Goal: Task Accomplishment & Management: Manage account settings

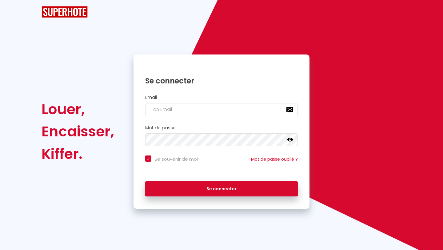
checkbox input "true"
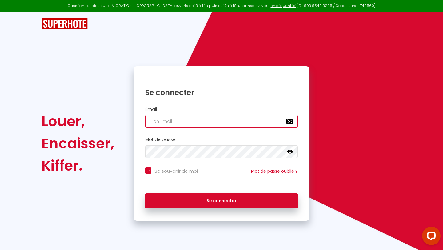
click at [193, 126] on input "email" at bounding box center [221, 121] width 153 height 13
type input "n"
checkbox input "true"
type input "ni"
checkbox input "true"
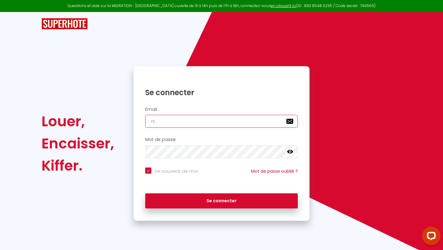
type input "nic"
checkbox input "true"
type input "nico"
checkbox input "true"
type input "nicol"
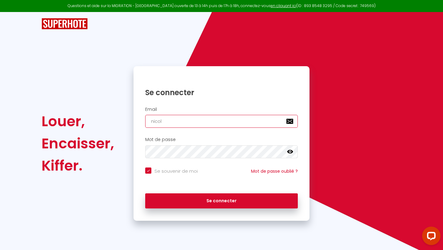
checkbox input "true"
type input "nicola"
checkbox input "true"
type input "nicolas"
checkbox input "true"
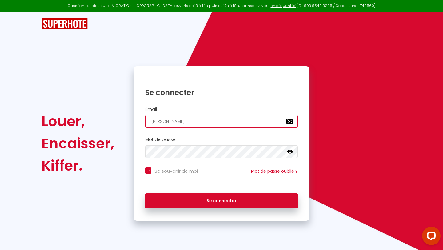
type input "nicolas*"
checkbox input "true"
type input "nicolas"
checkbox input "true"
type input "nicolas-"
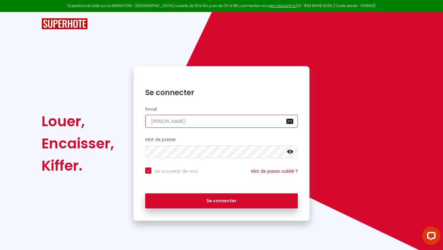
checkbox input "true"
type input "nicolas"
checkbox input "true"
type input "nicolas_"
checkbox input "true"
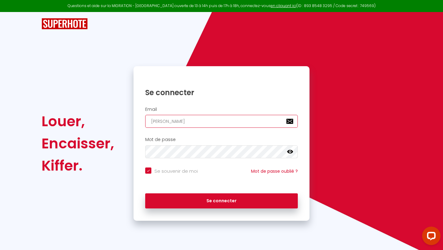
type input "nicolas_i"
checkbox input "true"
type input "nicolas_is"
checkbox input "true"
type input "nicolas_ise"
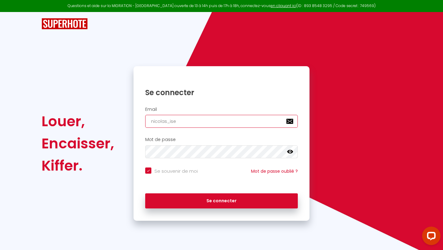
checkbox input "true"
type input "nicolas_isen"
checkbox input "true"
type input "nicolas_isenb"
checkbox input "true"
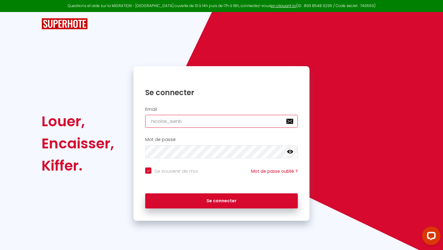
type input "nicolas_isenbr"
checkbox input "true"
type input "nicolas_isenbra"
checkbox input "true"
type input "nicolas_isenbran"
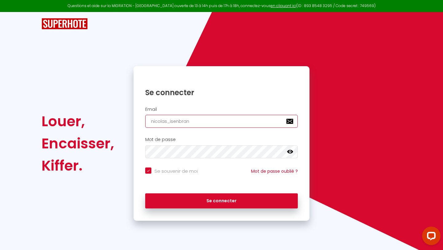
checkbox input "true"
type input "nicolas_isenbrand"
checkbox input "true"
type input "nicolas_isenbrandt"
checkbox input "true"
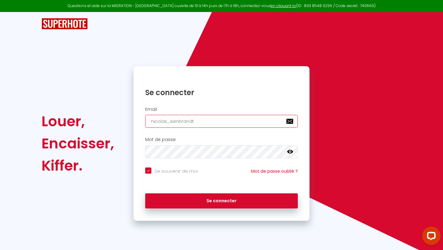
type input "nicolas_isenbrandt@"
checkbox input "true"
type input "nicolas_isenbrandt@y"
checkbox input "true"
type input "nicolas_isenbrandt@ya"
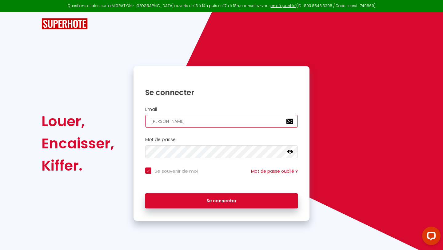
checkbox input "true"
type input "nicolas_isenbrandt@yah"
checkbox input "true"
type input "nicolas_isenbrandt@yaho"
checkbox input "true"
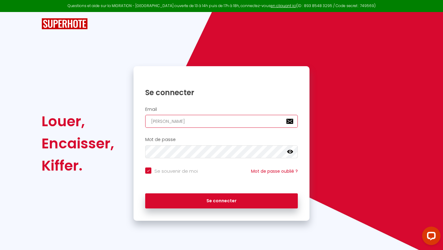
type input "nicolas_isenbrandt@yahoo"
checkbox input "true"
type input "nicolas_isenbrandt@yahoo."
checkbox input "true"
type input "nicolas_isenbrandt@yahoo.f"
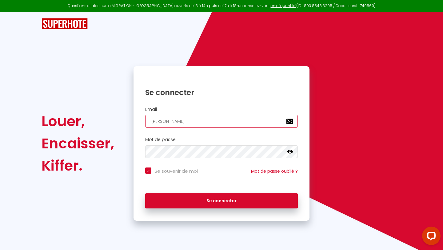
checkbox input "true"
type input "[PERSON_NAME][EMAIL_ADDRESS][DOMAIN_NAME]"
checkbox input "true"
type input "[PERSON_NAME][EMAIL_ADDRESS][DOMAIN_NAME]"
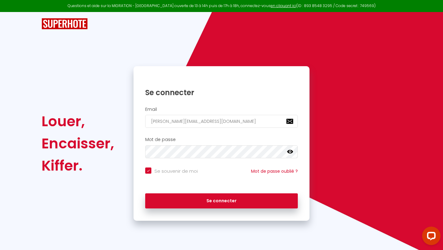
click at [292, 152] on icon at bounding box center [290, 152] width 6 height 4
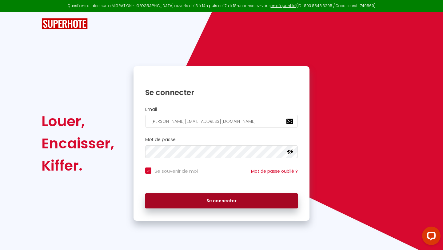
click at [239, 197] on button "Se connecter" at bounding box center [221, 200] width 153 height 15
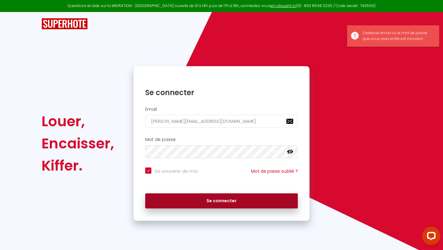
click at [221, 203] on button "Se connecter" at bounding box center [221, 200] width 153 height 15
click at [217, 206] on button "Se connecter" at bounding box center [221, 200] width 153 height 15
click at [216, 199] on button "Se connecter" at bounding box center [221, 200] width 153 height 15
click at [208, 198] on button "Se connecter" at bounding box center [221, 200] width 153 height 15
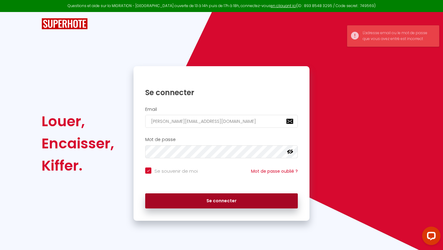
click at [180, 197] on button "Se connecter" at bounding box center [221, 200] width 153 height 15
checkbox input "true"
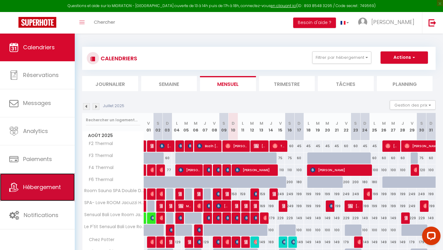
click at [46, 188] on span "Hébergement" at bounding box center [42, 187] width 38 height 8
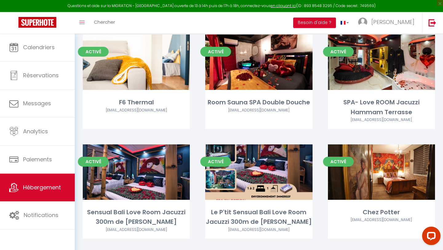
scroll to position [172, 0]
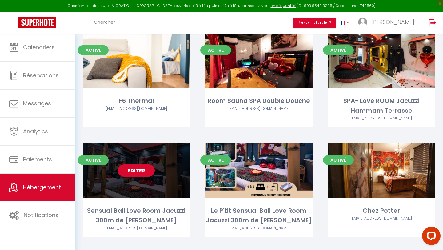
click at [133, 175] on link "Editer" at bounding box center [136, 170] width 37 height 12
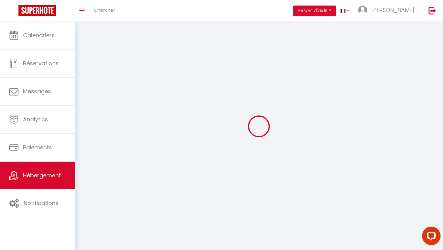
select select "1"
select select
select select "28"
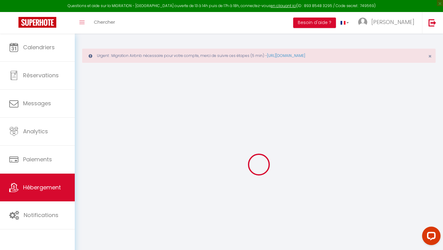
select select
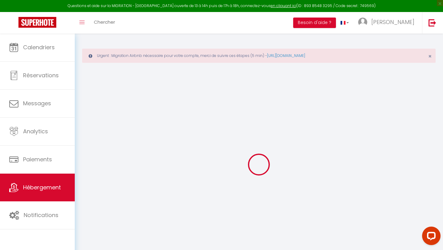
select select
checkbox input "false"
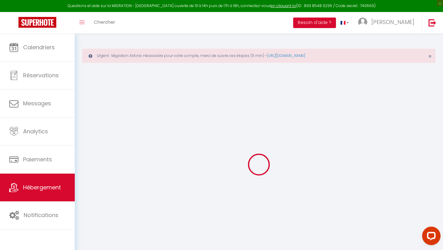
select select
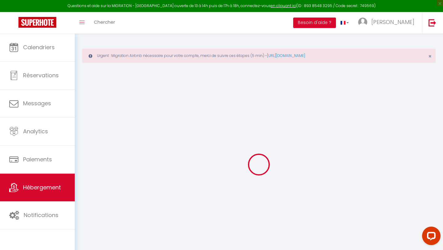
select select
checkbox input "false"
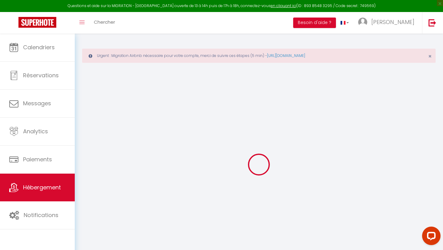
checkbox input "false"
select select
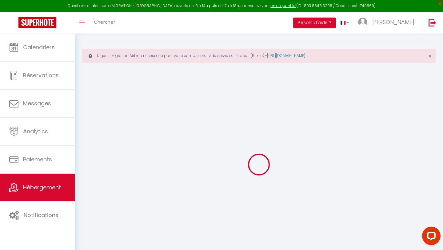
select select
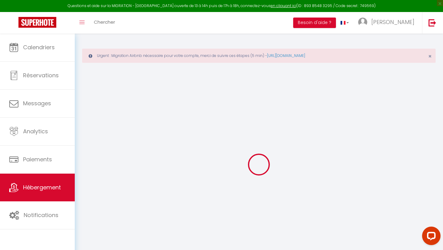
checkbox input "false"
select select
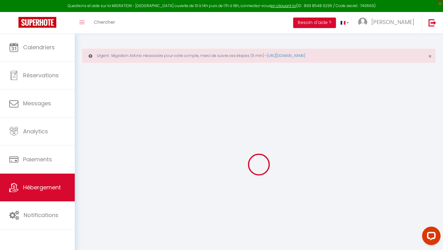
select select
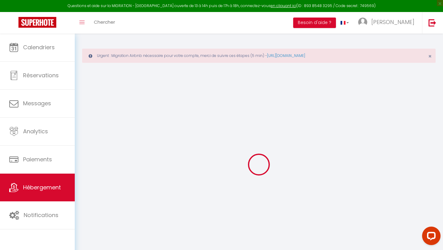
select select
checkbox input "false"
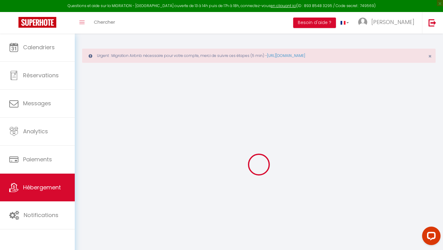
checkbox input "false"
select select
type input "Sensual Bali Love Room Jacuzzi 300m de Stanislas"
type input "[PERSON_NAME]"
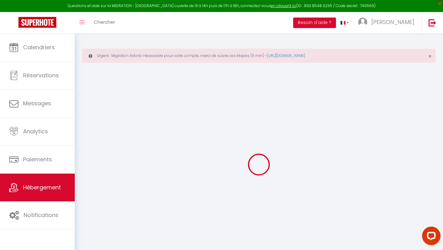
type input "ISENBRANDT"
type input "[PERSON_NAME][EMAIL_ADDRESS][DOMAIN_NAME]"
type input "54000"
type input "NANCY"
select select "2"
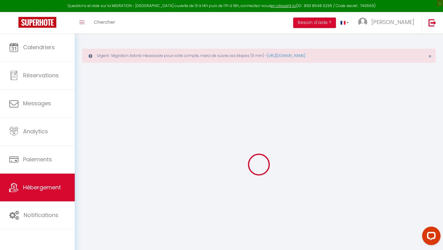
type input "149"
type input "229"
type input "0.99"
type input "4"
type input "400"
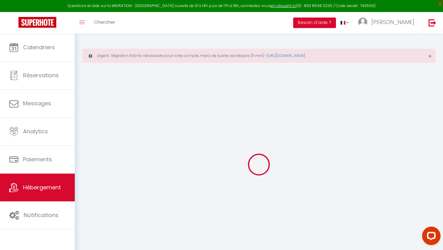
select select
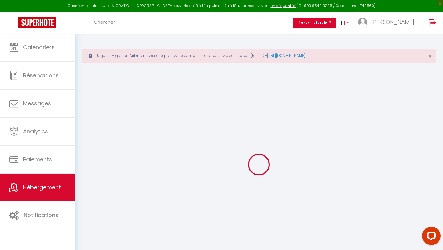
type input "31 Rue des soeurs macarons"
type input "54000"
type input "NANCY"
type input "[PERSON_NAME][EMAIL_ADDRESS][DOMAIN_NAME]"
select select "329"
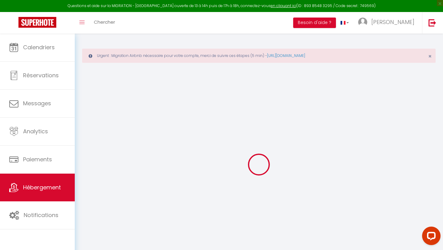
checkbox input "false"
radio input "true"
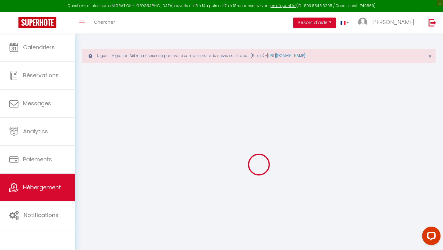
type input "0"
select select "+ 18 %"
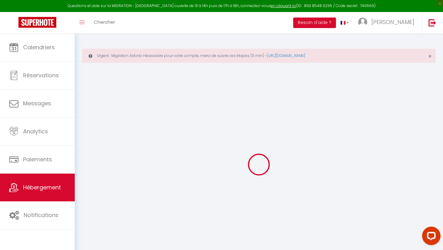
select select "+ 18 %"
checkbox input "false"
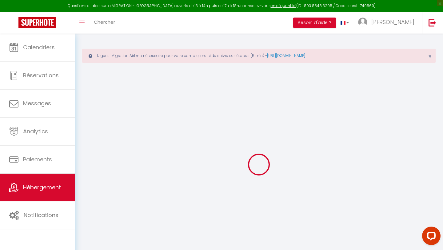
select select "326-1346344004184822673"
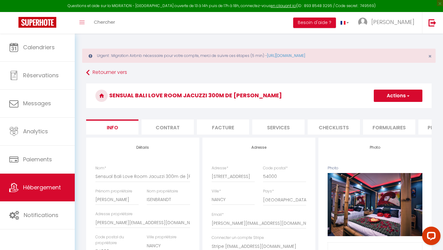
click at [425, 124] on li "Plateformes" at bounding box center [445, 126] width 52 height 15
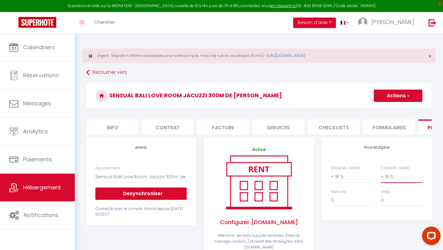
click at [390, 175] on select "0 + 1 % + 2 % + 3 % + 4 % + 5 % + 6 % + 7 % + 8 % + 9 %" at bounding box center [402, 177] width 42 height 12
select select "+ 28 %"
click at [381, 171] on select "0 + 1 % + 2 % + 3 % + 4 % + 5 % + 6 % + 7 % + 8 % + 9 %" at bounding box center [402, 177] width 42 height 12
click at [394, 96] on button "Actions" at bounding box center [398, 96] width 49 height 12
click at [389, 106] on link "Enregistrer" at bounding box center [398, 109] width 49 height 8
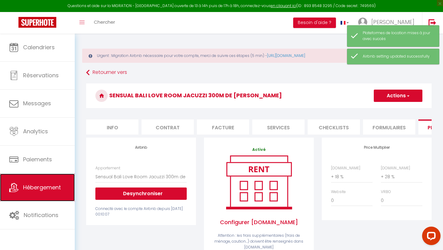
click at [55, 185] on span "Hébergement" at bounding box center [42, 188] width 38 height 8
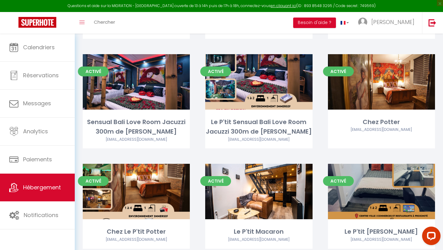
scroll to position [260, 0]
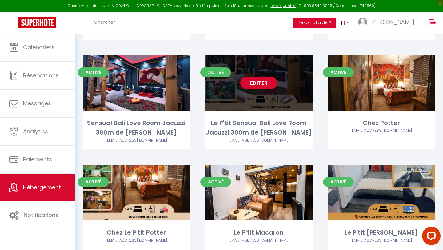
click at [261, 84] on link "Editer" at bounding box center [259, 83] width 37 height 12
select select "3"
select select "2"
select select "1"
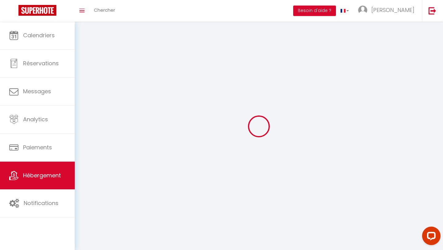
select select
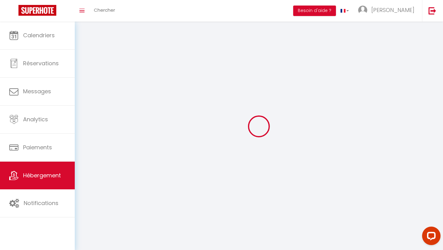
select select
checkbox input "false"
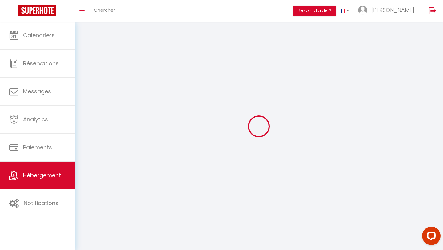
checkbox input "false"
select select
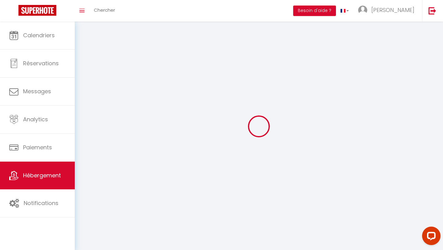
select select
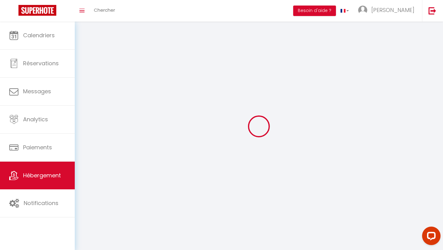
checkbox input "false"
select select
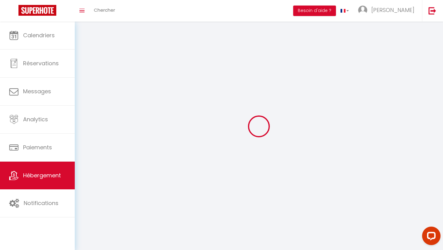
select select
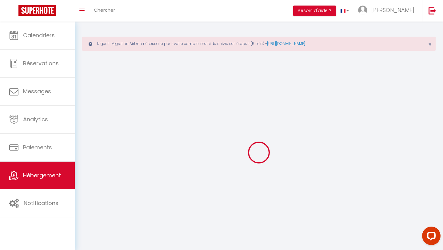
select select
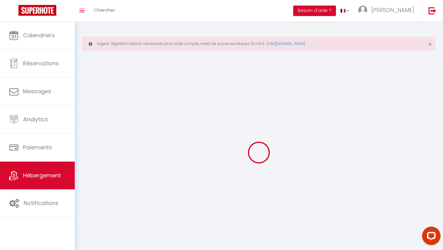
select select
checkbox input "false"
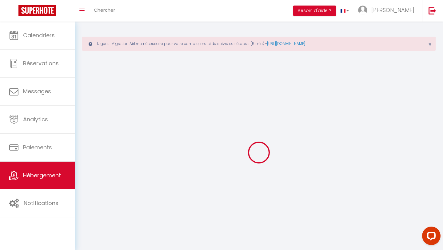
checkbox input "false"
select select
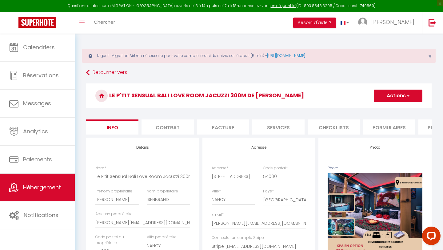
click at [422, 128] on li "Plateformes" at bounding box center [445, 126] width 52 height 15
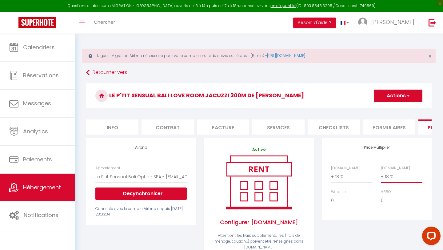
click at [395, 177] on select "0 + 1 % + 2 % + 3 % + 4 % + 5 % + 6 % + 7 % + 8 % + 9 %" at bounding box center [402, 177] width 42 height 12
click at [381, 171] on select "0 + 1 % + 2 % + 3 % + 4 % + 5 % + 6 % + 7 % + 8 % + 9 %" at bounding box center [402, 177] width 42 height 12
click at [399, 93] on button "Actions" at bounding box center [398, 96] width 49 height 12
click at [386, 108] on link "Enregistrer" at bounding box center [398, 109] width 49 height 8
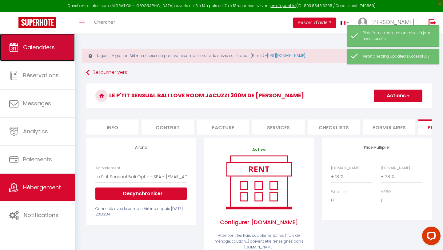
click at [60, 49] on link "Calendriers" at bounding box center [37, 48] width 75 height 28
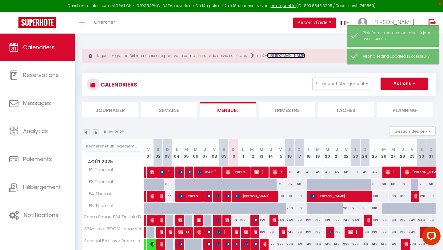
click at [305, 56] on link "https://superhote.com/migration-airbnb" at bounding box center [286, 55] width 38 height 5
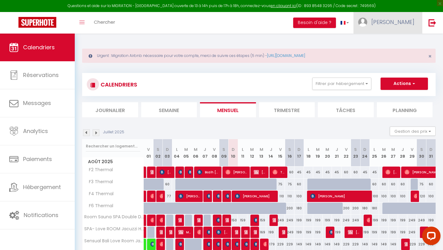
click at [392, 25] on link "[PERSON_NAME]" at bounding box center [388, 23] width 69 height 22
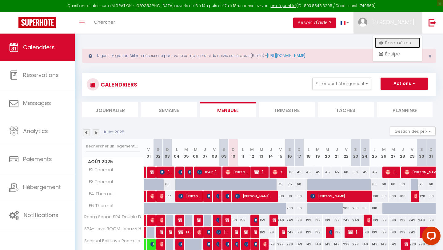
click at [392, 40] on link "Paramètres" at bounding box center [398, 43] width 46 height 10
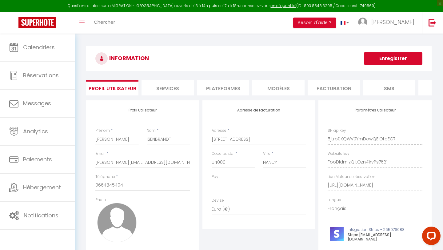
click at [242, 95] on li "Plateformes" at bounding box center [223, 87] width 52 height 15
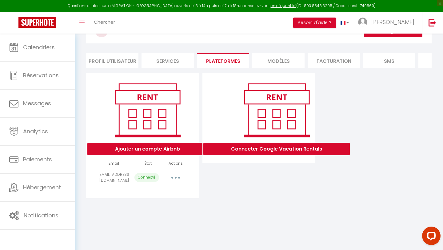
scroll to position [34, 0]
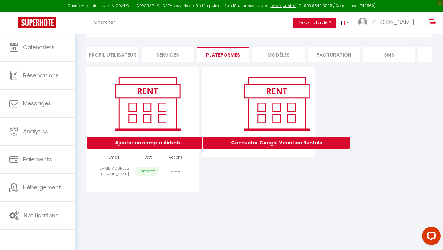
click at [176, 172] on icon "button" at bounding box center [176, 172] width 2 height 2
click at [221, 181] on div "Connecter Google Vacation Rentals" at bounding box center [259, 129] width 116 height 125
click at [434, 236] on icon "Open LiveChat chat widget" at bounding box center [432, 236] width 6 height 4
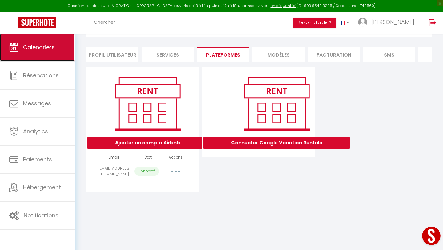
click at [51, 50] on span "Calendriers" at bounding box center [39, 47] width 32 height 8
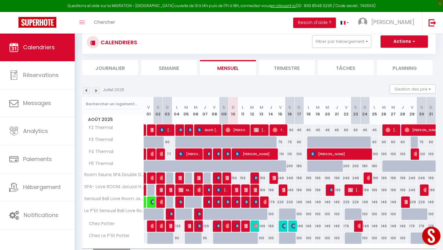
scroll to position [42, 0]
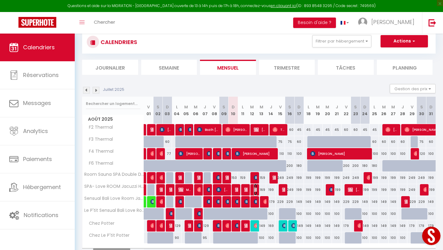
click at [255, 190] on img at bounding box center [256, 189] width 5 height 5
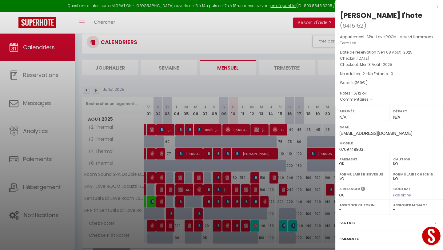
click at [224, 82] on div at bounding box center [221, 125] width 443 height 250
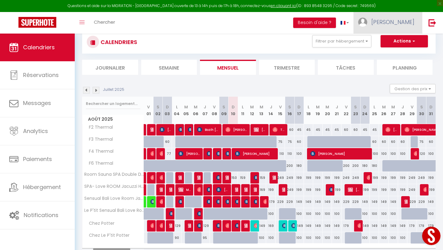
click at [398, 19] on span "[PERSON_NAME]" at bounding box center [393, 22] width 43 height 8
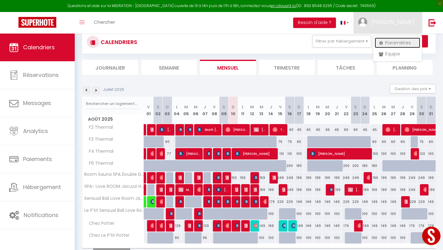
click at [388, 42] on link "Paramètres" at bounding box center [398, 43] width 46 height 10
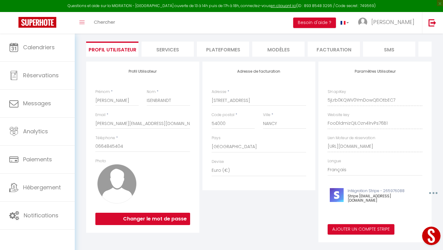
scroll to position [47, 0]
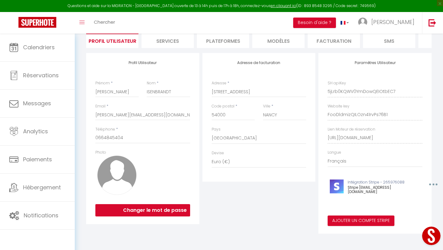
click at [240, 42] on li "Plateformes" at bounding box center [223, 40] width 52 height 15
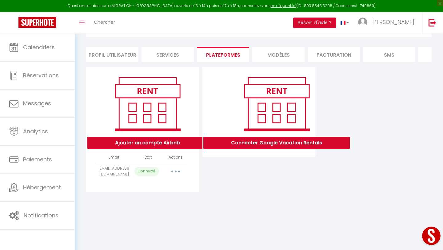
scroll to position [34, 0]
click at [138, 142] on button "Ajouter un compte Airbnb" at bounding box center [147, 143] width 120 height 12
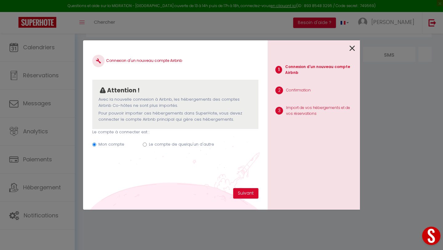
click at [145, 145] on input "Le compte de quelqu'un d'autre" at bounding box center [145, 145] width 4 height 4
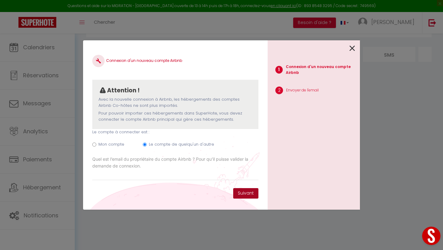
click at [240, 192] on button "Suivant" at bounding box center [245, 193] width 25 height 10
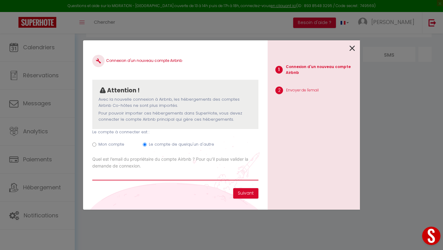
click at [203, 176] on input "Email connexion Airbnb" at bounding box center [175, 174] width 166 height 11
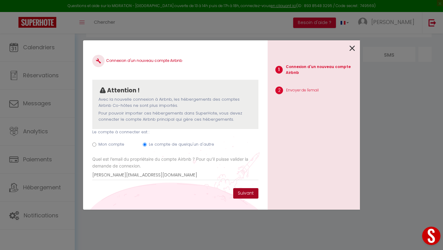
click at [249, 194] on button "Suivant" at bounding box center [245, 193] width 25 height 10
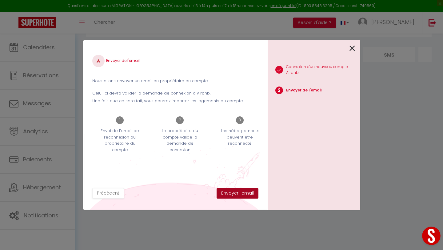
click at [232, 194] on button "Envoyer l'email" at bounding box center [238, 193] width 42 height 10
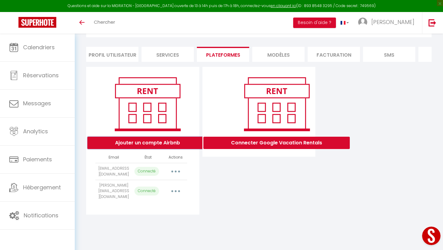
click at [180, 144] on button "Ajouter un compte Airbnb" at bounding box center [147, 143] width 120 height 12
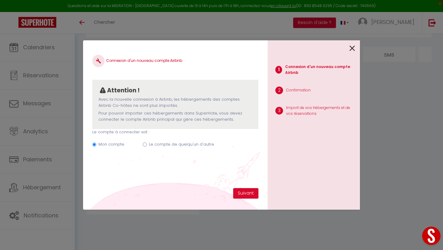
click at [195, 146] on label "Le compte de quelqu'un d'autre" at bounding box center [181, 144] width 65 height 6
click at [147, 146] on input "Le compte de quelqu'un d'autre" at bounding box center [145, 145] width 4 height 4
radio input "true"
radio input "false"
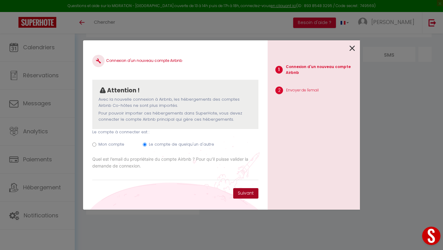
click at [245, 196] on button "Suivant" at bounding box center [245, 193] width 25 height 10
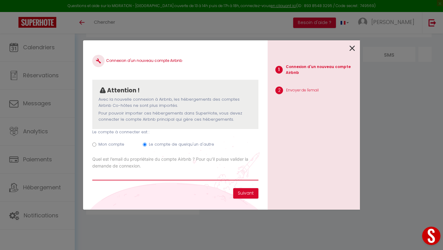
click at [194, 177] on input "Email connexion Airbnb" at bounding box center [175, 174] width 166 height 11
type input "[EMAIL_ADDRESS][DOMAIN_NAME]"
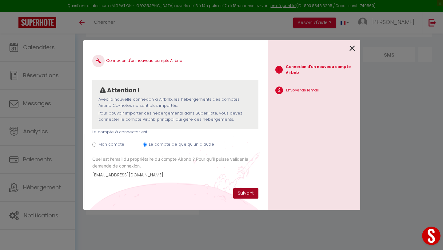
click at [239, 190] on button "Suivant" at bounding box center [245, 193] width 25 height 10
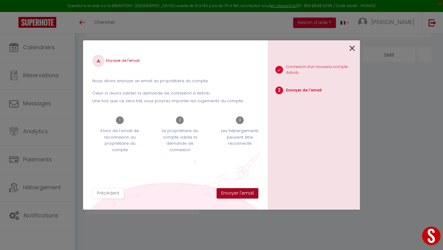
click at [237, 191] on button "Envoyer l'email" at bounding box center [238, 193] width 42 height 10
